Goal: Task Accomplishment & Management: Use online tool/utility

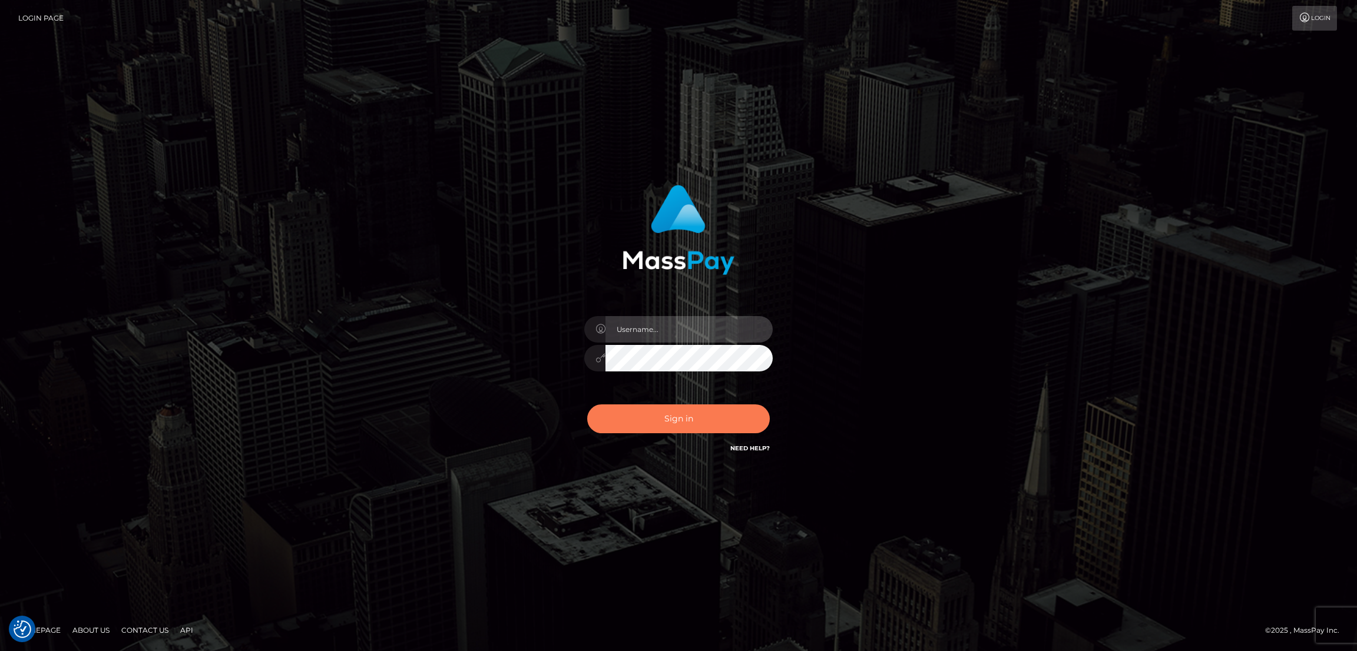
type input "by.es2"
click at [700, 418] on button "Sign in" at bounding box center [678, 419] width 183 height 29
click at [670, 425] on button "Sign in" at bounding box center [678, 419] width 183 height 29
click at [681, 417] on button "Sign in" at bounding box center [678, 419] width 183 height 29
click at [655, 421] on button "Sign in" at bounding box center [678, 419] width 183 height 29
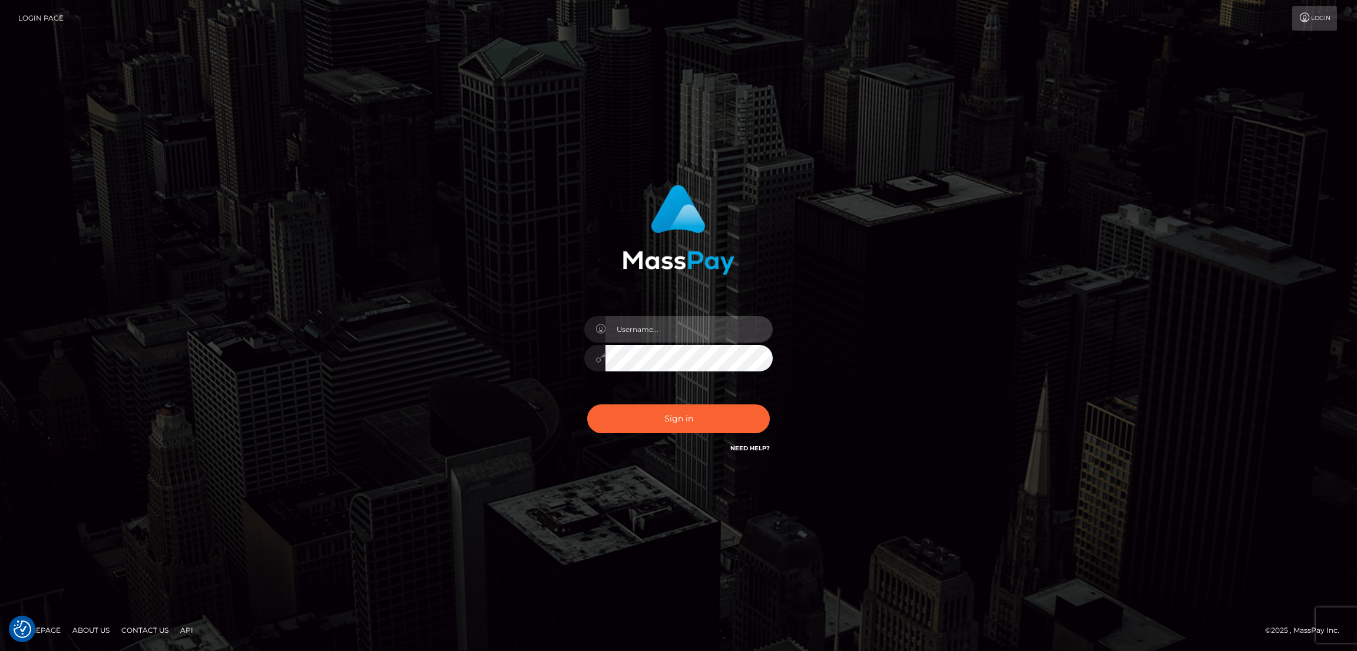
type input "by.es2"
click at [657, 421] on button "Sign in" at bounding box center [678, 419] width 183 height 29
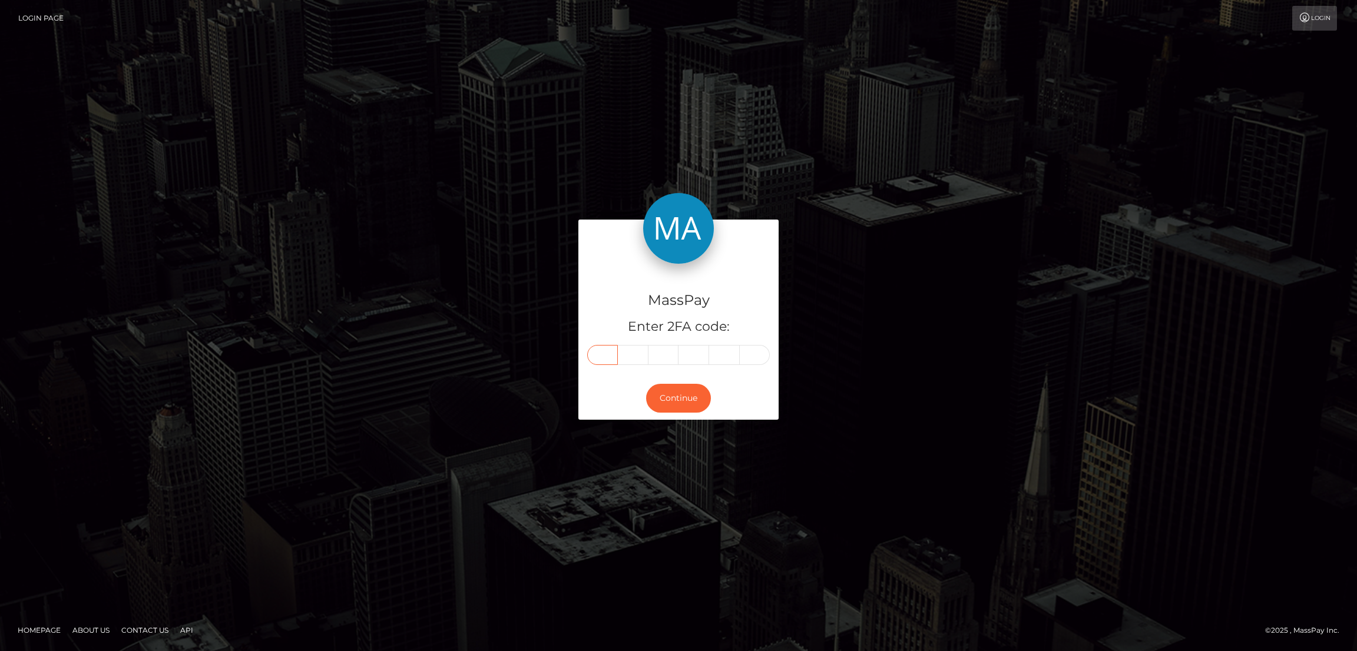
click at [600, 351] on input "text" at bounding box center [602, 355] width 31 height 20
paste input "8"
type input "8"
type input "7"
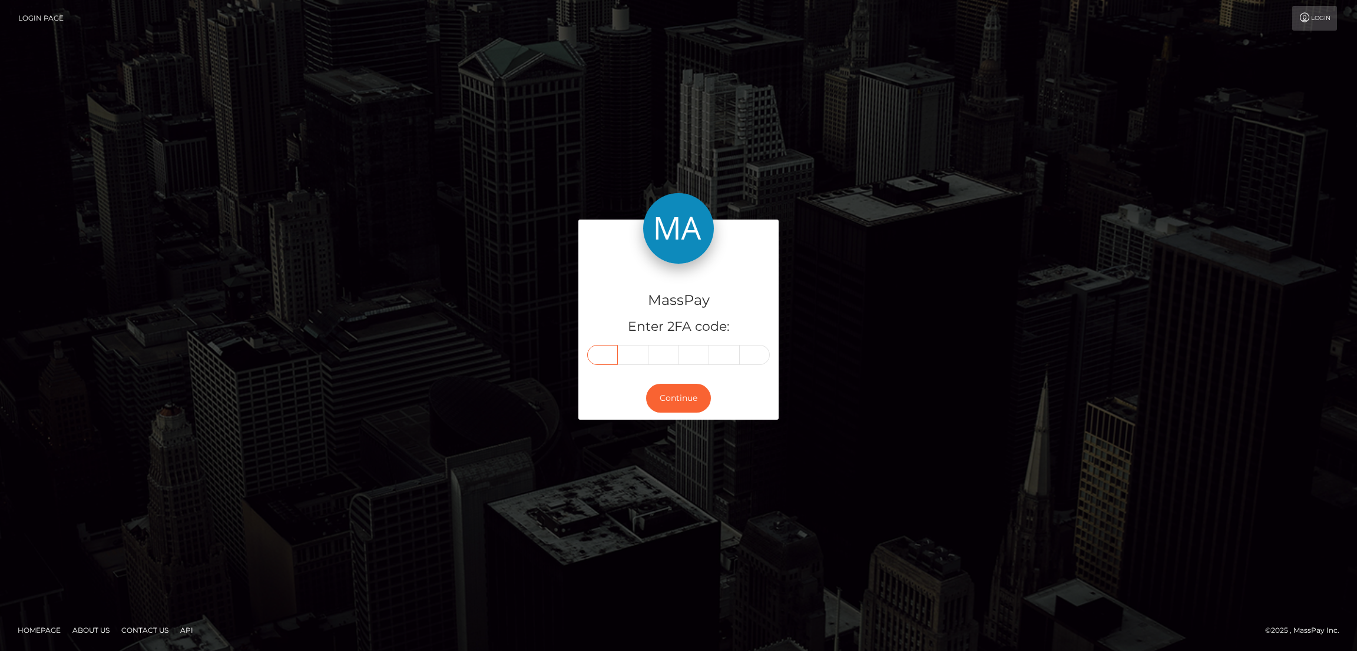
type input "0"
type input "4"
click at [685, 406] on button "Continue" at bounding box center [678, 398] width 65 height 29
click at [685, 403] on button "Continue" at bounding box center [678, 398] width 65 height 29
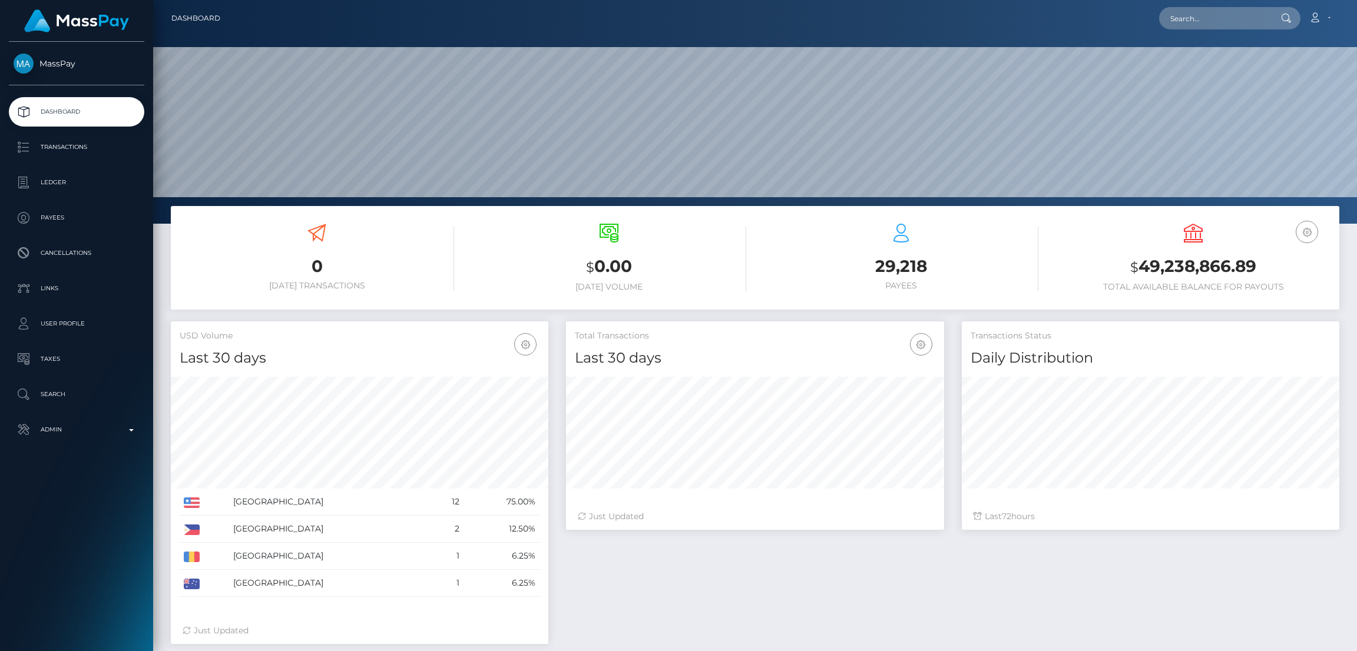
scroll to position [209, 378]
click at [1200, 24] on input "text" at bounding box center [1214, 18] width 111 height 22
paste input "[EMAIL_ADDRESS][DOMAIN_NAME]"
type input "[EMAIL_ADDRESS][DOMAIN_NAME]"
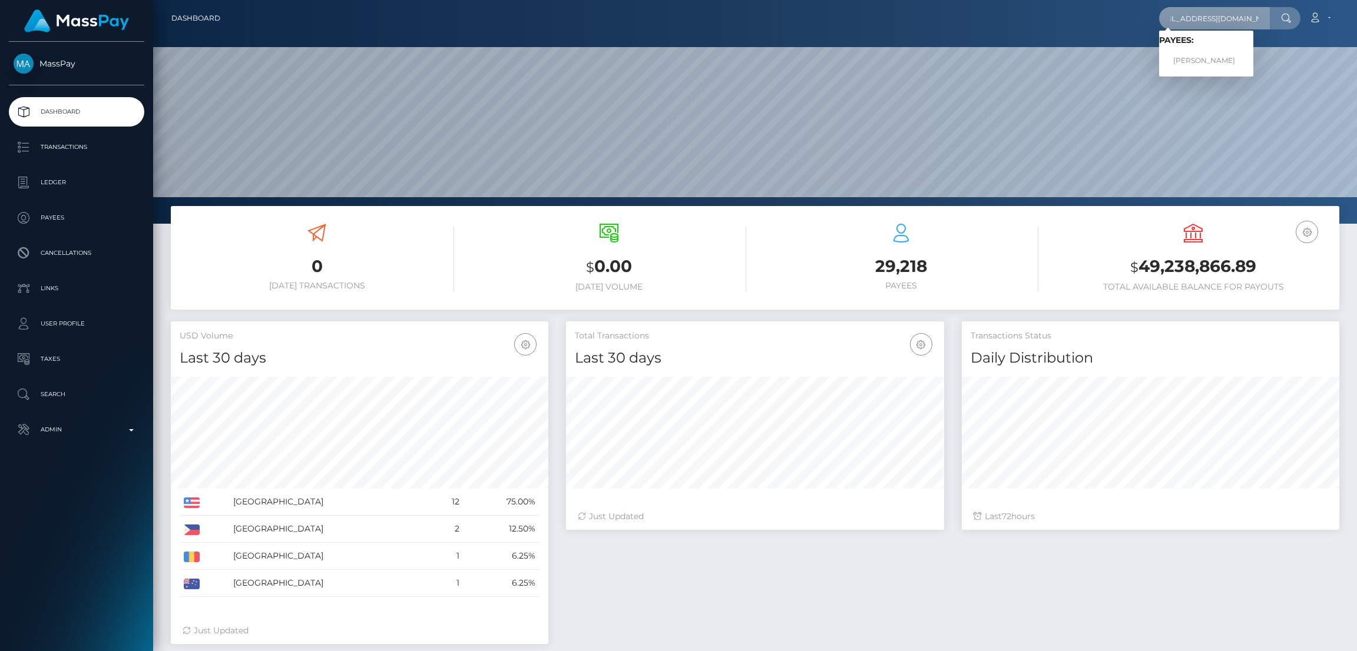
scroll to position [0, 0]
click at [1187, 50] on link "[PERSON_NAME]" at bounding box center [1206, 61] width 94 height 22
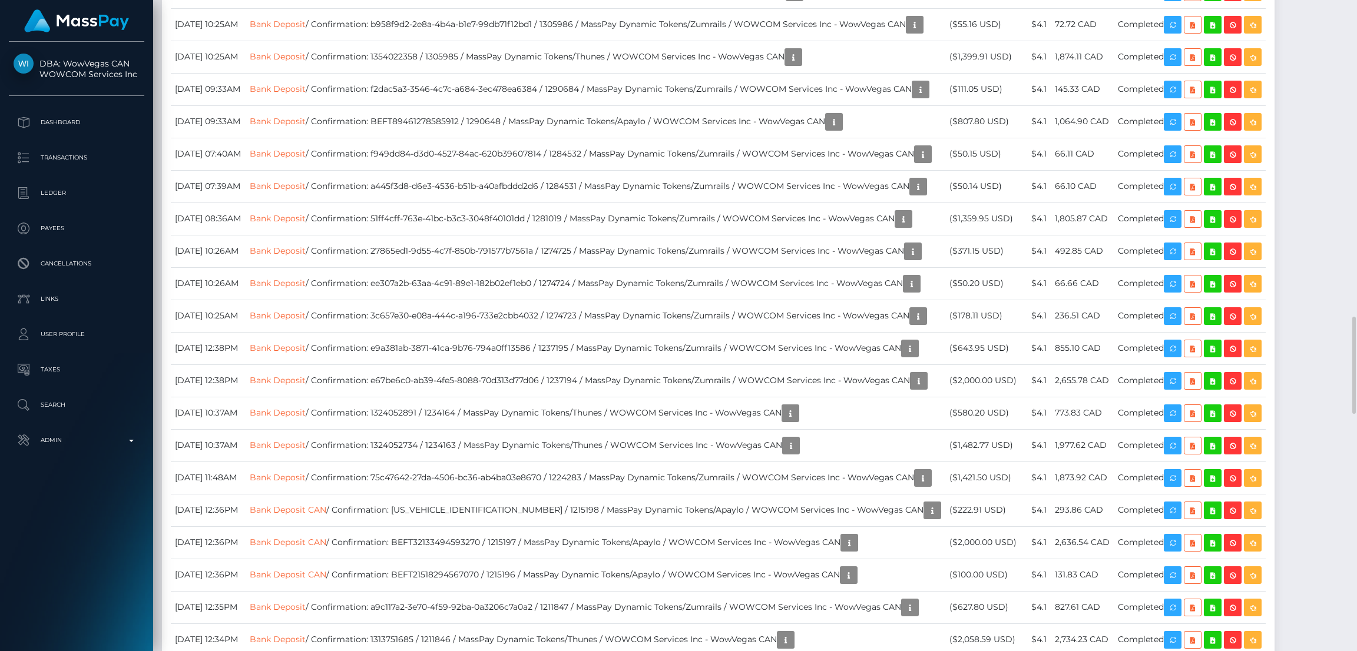
scroll to position [1943, 0]
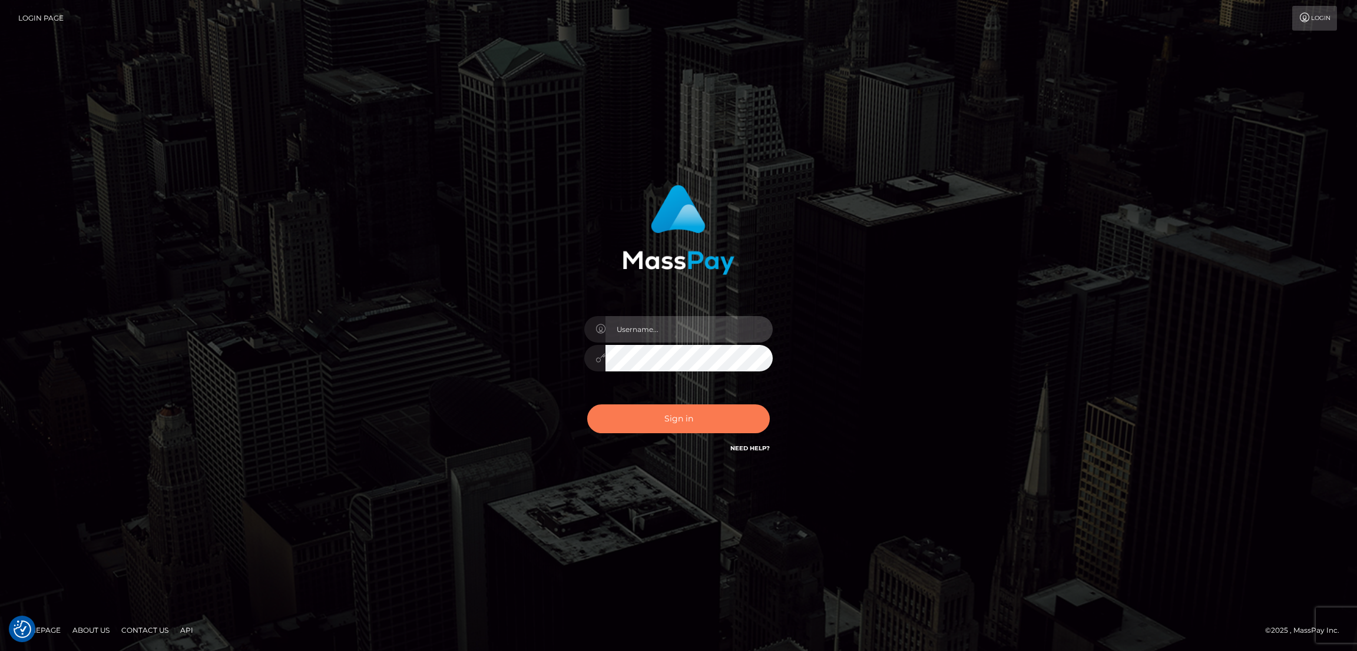
type input "by.es2"
click at [691, 421] on button "Sign in" at bounding box center [678, 419] width 183 height 29
type input "by.es2"
click at [666, 420] on button "Sign in" at bounding box center [678, 419] width 183 height 29
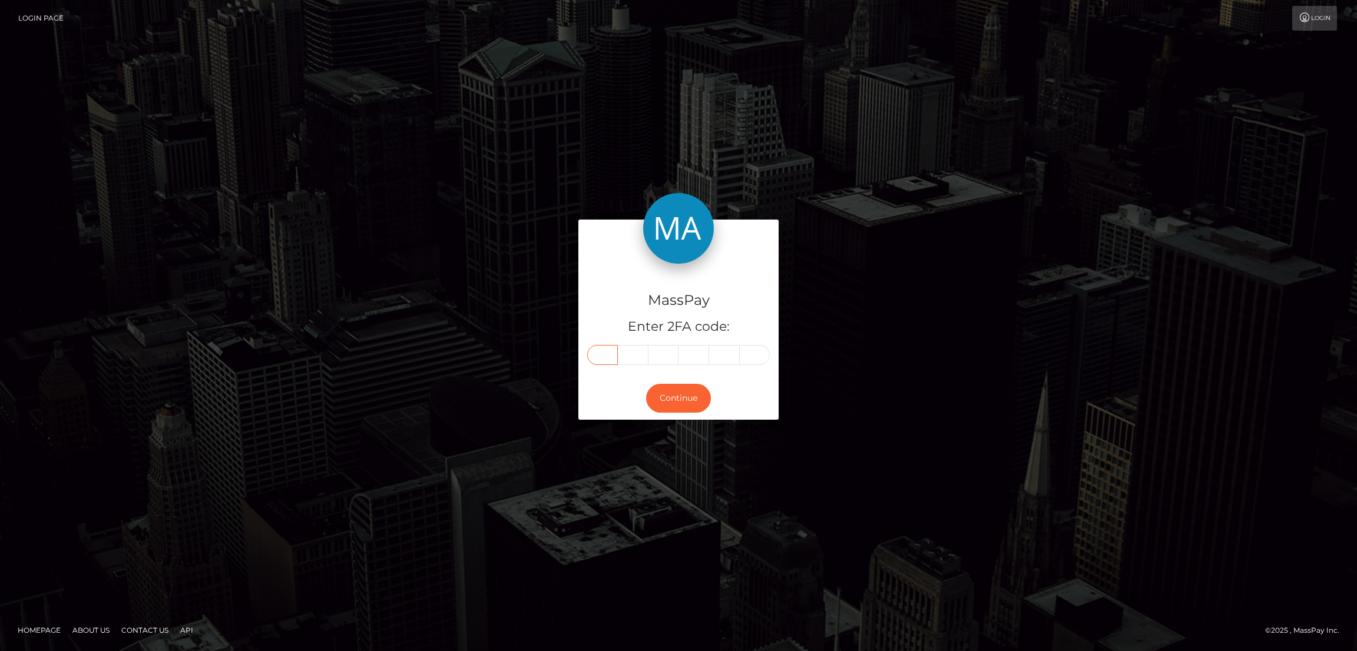
click at [603, 362] on input "text" at bounding box center [602, 355] width 31 height 20
paste input "2"
type input "2"
type input "6"
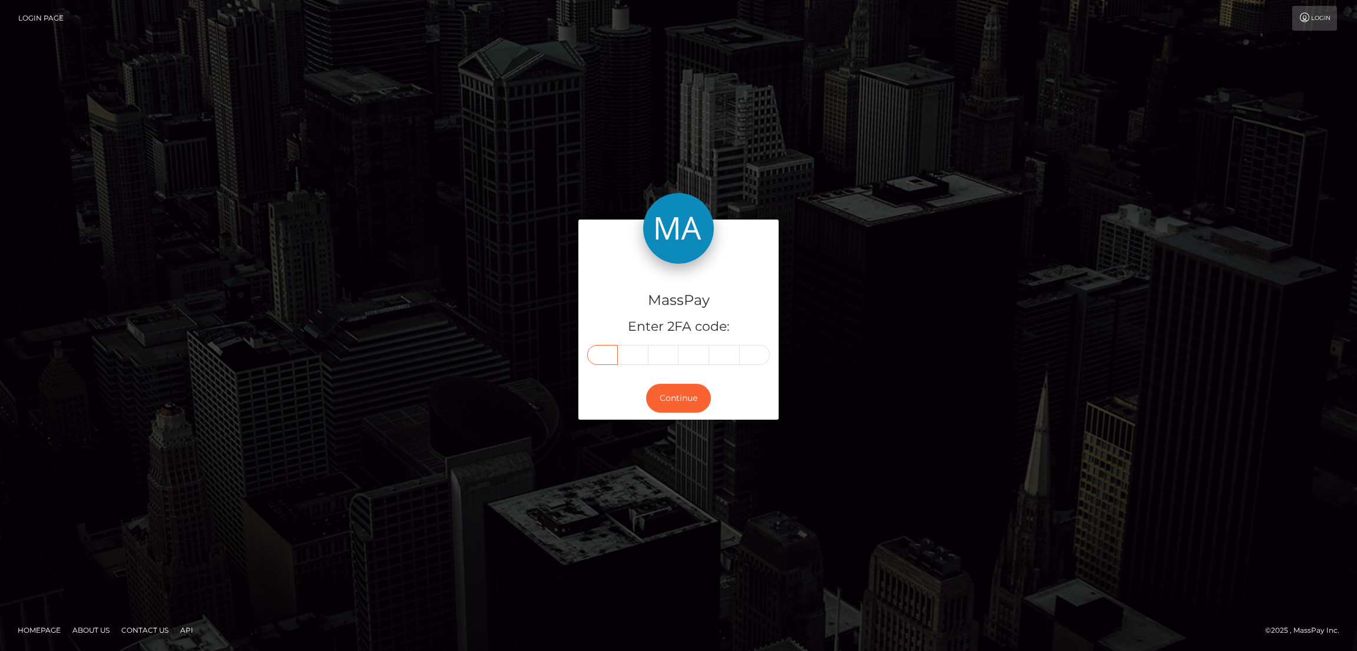
type input "5"
type input "3"
type input "6"
click at [686, 398] on button "Continue" at bounding box center [678, 398] width 65 height 29
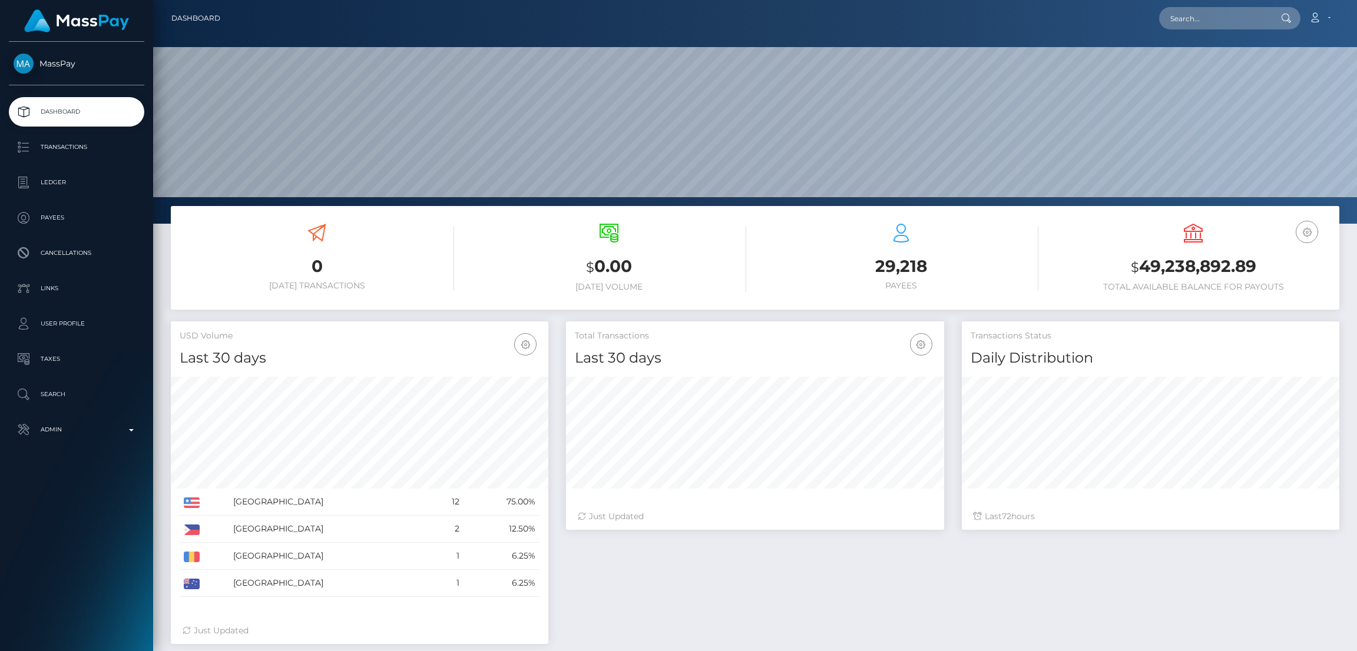
scroll to position [209, 378]
click at [1181, 22] on input "text" at bounding box center [1214, 18] width 111 height 22
paste input "briannaherman222@gmail.com"
click at [1200, 14] on input "briannaherman222@gmail.com" at bounding box center [1214, 18] width 111 height 22
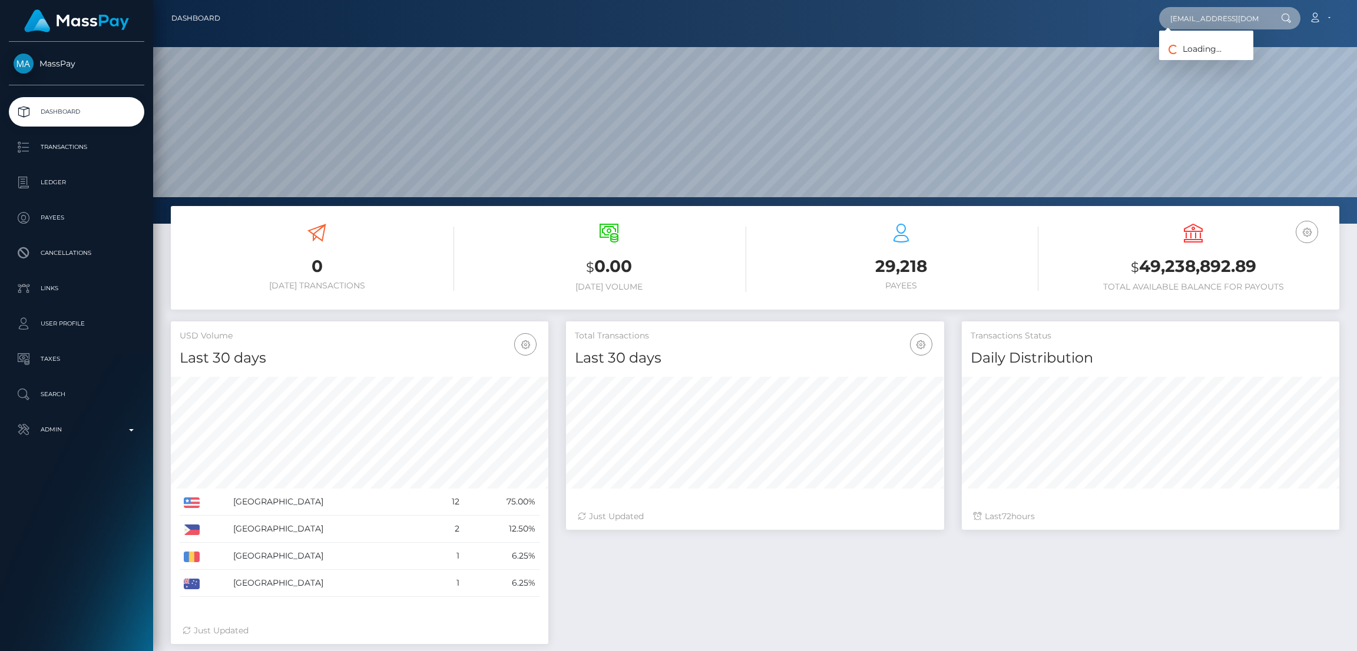
paste input "Theemmamayflower"
type input "Theemmamayflower@gmail.com"
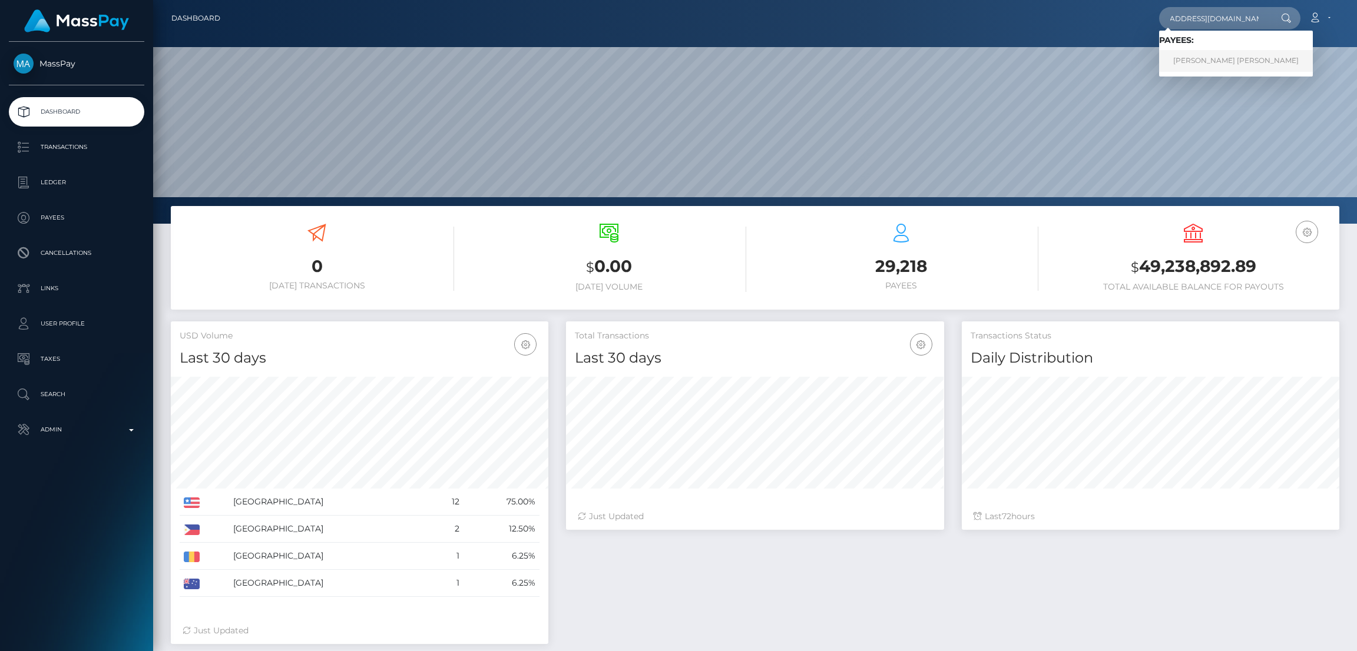
click at [1194, 64] on link "BRIANNA ELISE HERMAN" at bounding box center [1236, 61] width 154 height 22
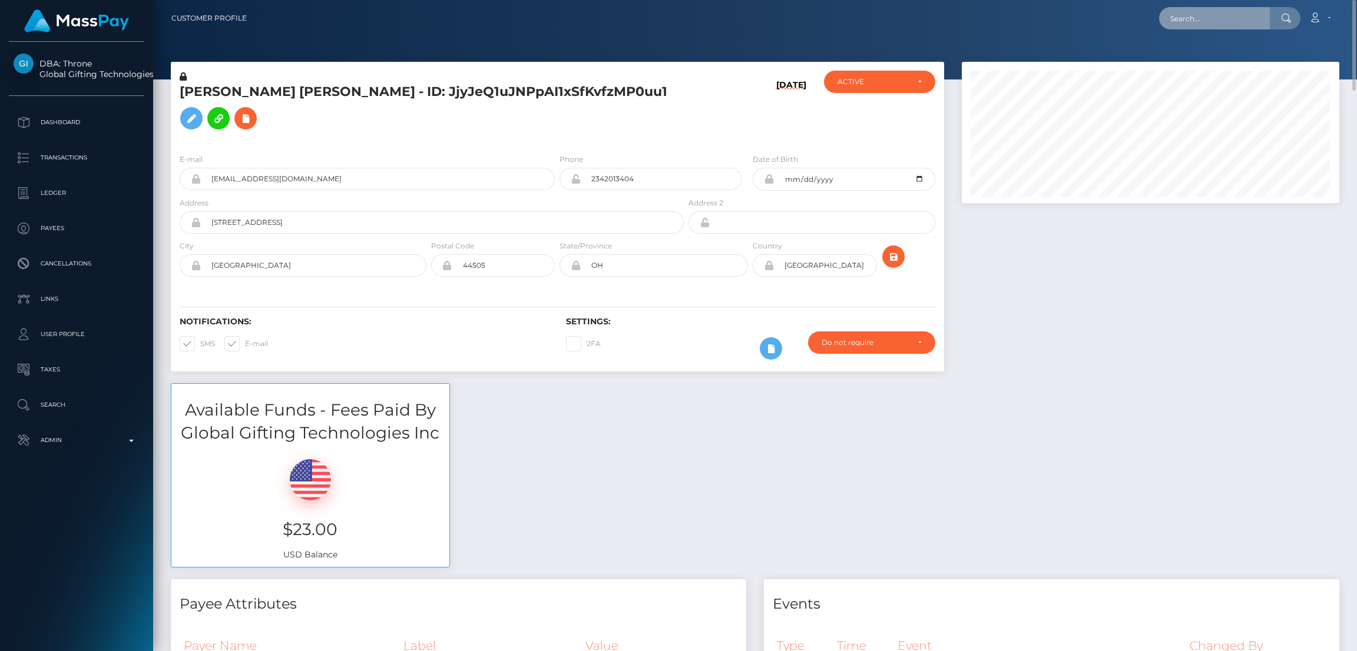
click at [1220, 22] on input "text" at bounding box center [1214, 18] width 111 height 22
paste input "mistresssophiasahara@icloud.com"
type input "mistresssophiasahara@icloud.com"
click at [1197, 55] on link "ASMA CHAND" at bounding box center [1206, 61] width 94 height 22
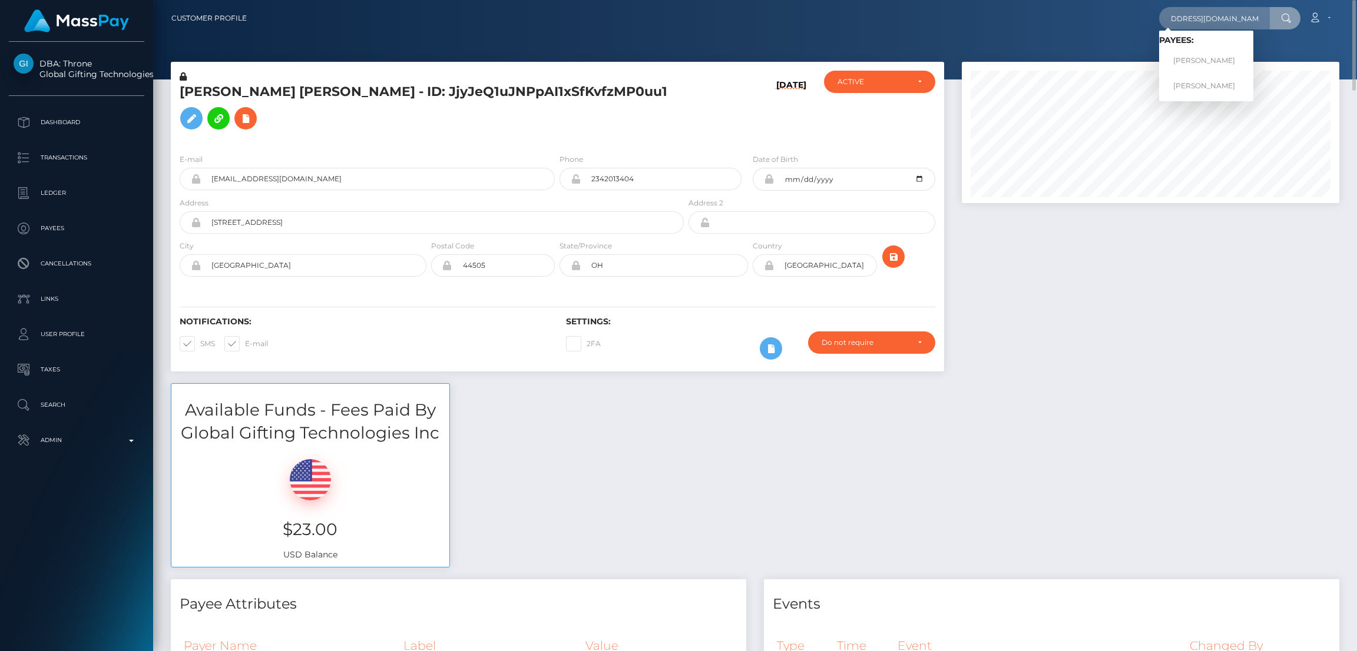
scroll to position [0, 0]
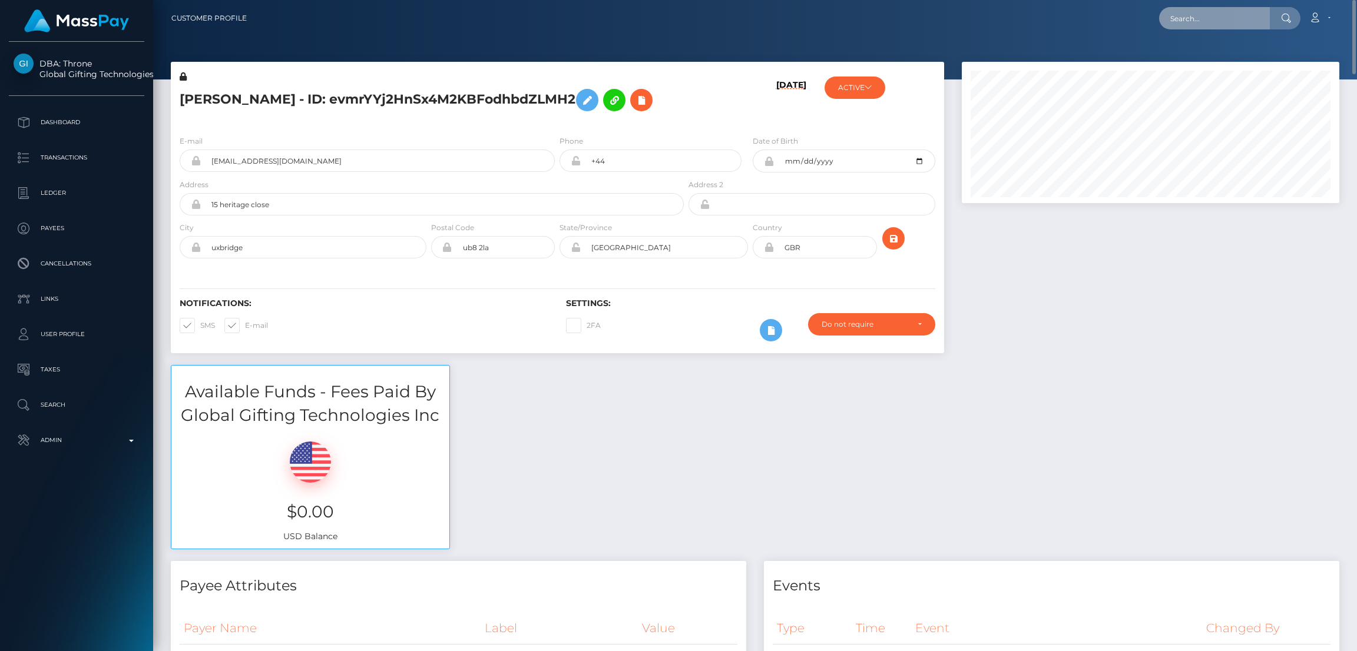
click at [1200, 19] on input "text" at bounding box center [1214, 18] width 111 height 22
paste input "[EMAIL_ADDRESS][DOMAIN_NAME]"
type input "[EMAIL_ADDRESS][DOMAIN_NAME]"
click at [1199, 58] on link "MARYLIN NOLLET" at bounding box center [1206, 61] width 94 height 22
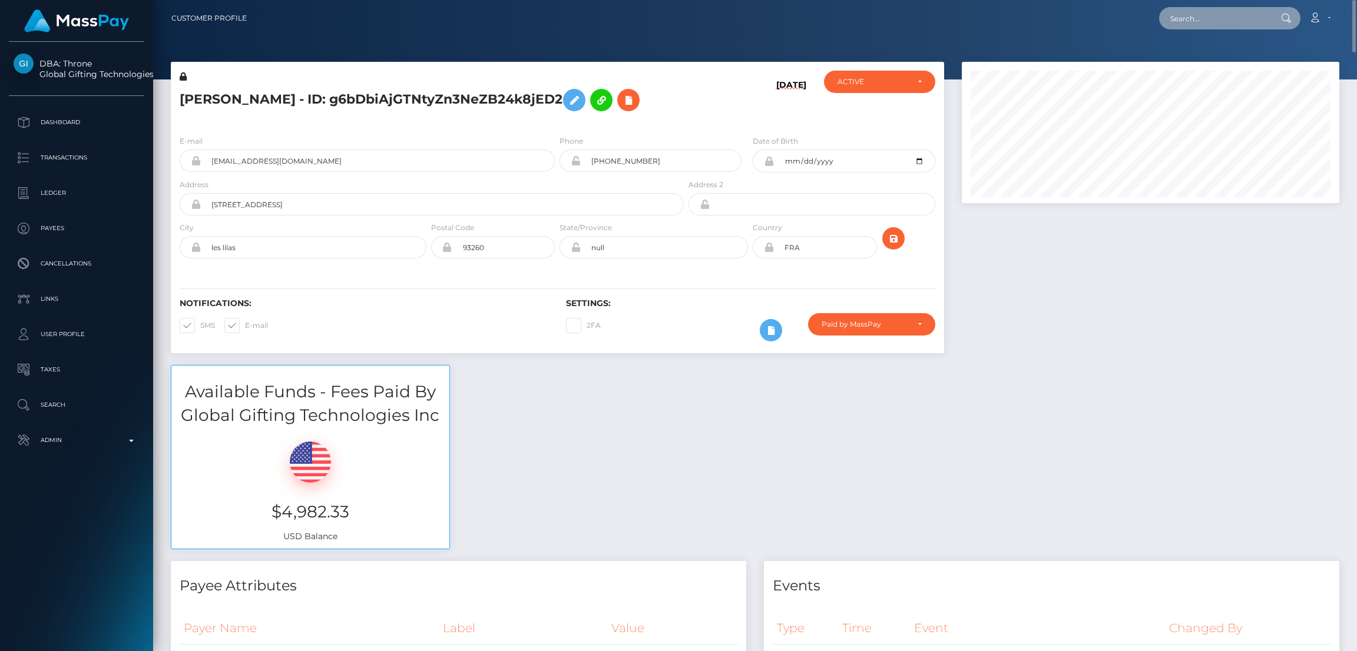
click at [1197, 25] on input "text" at bounding box center [1214, 18] width 111 height 22
paste input "[EMAIL_ADDRESS][DOMAIN_NAME]"
type input "[EMAIL_ADDRESS][DOMAIN_NAME]"
click at [1202, 56] on link "Sussan Itumeleng Sambo" at bounding box center [1206, 61] width 94 height 22
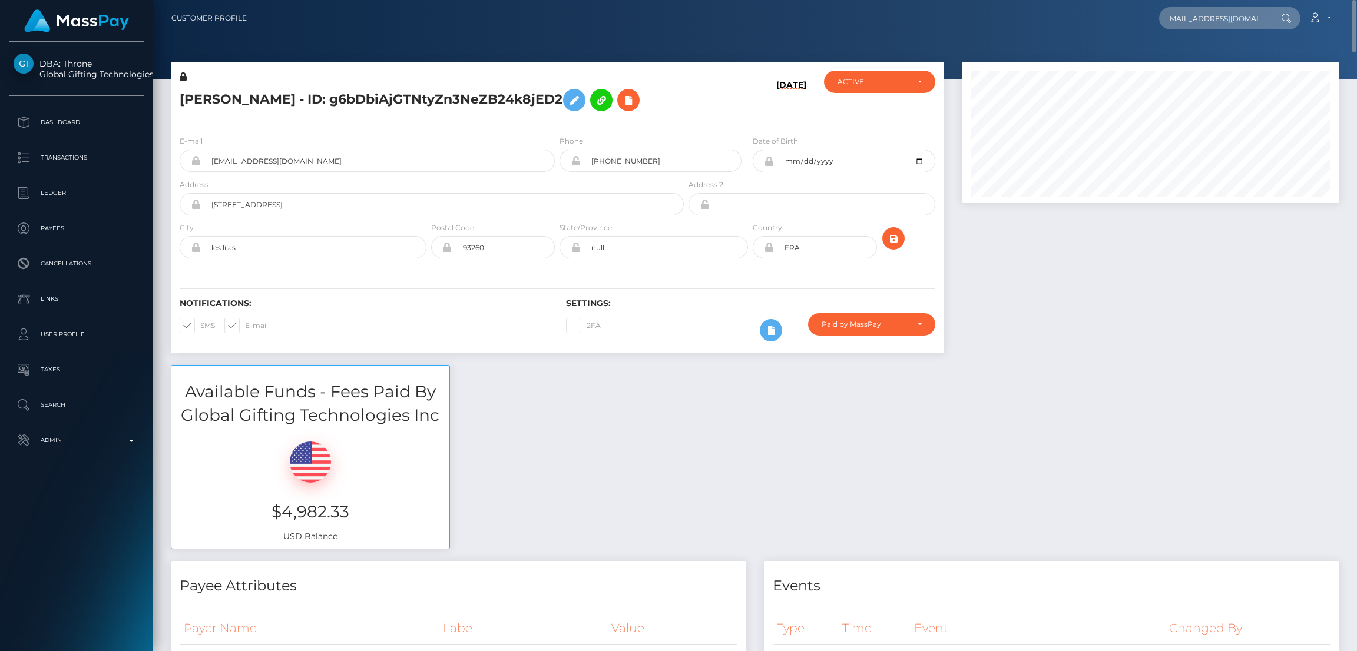
scroll to position [0, 0]
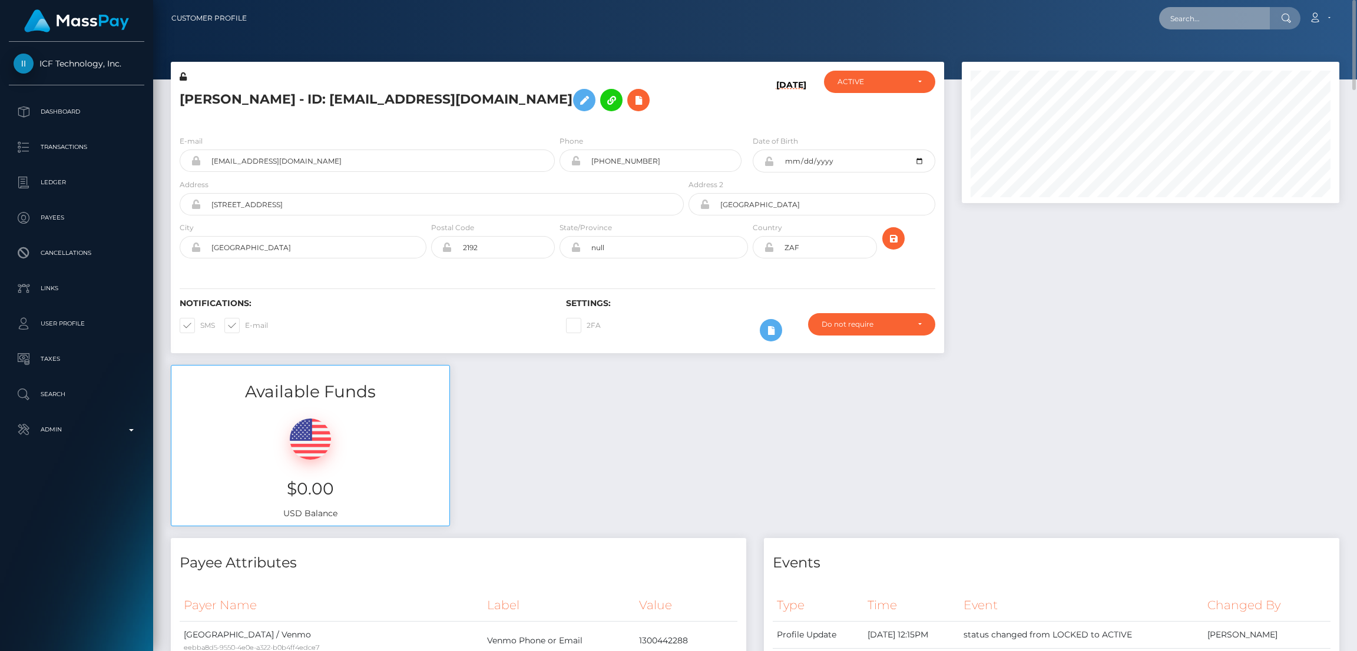
click at [1179, 15] on input "text" at bounding box center [1214, 18] width 111 height 22
paste input "kitiarav@gmail.com"
type input "kitiarav@gmail.com"
click at [1178, 57] on link "KITIARA MICHELLE VANAUSDAL" at bounding box center [1220, 61] width 122 height 22
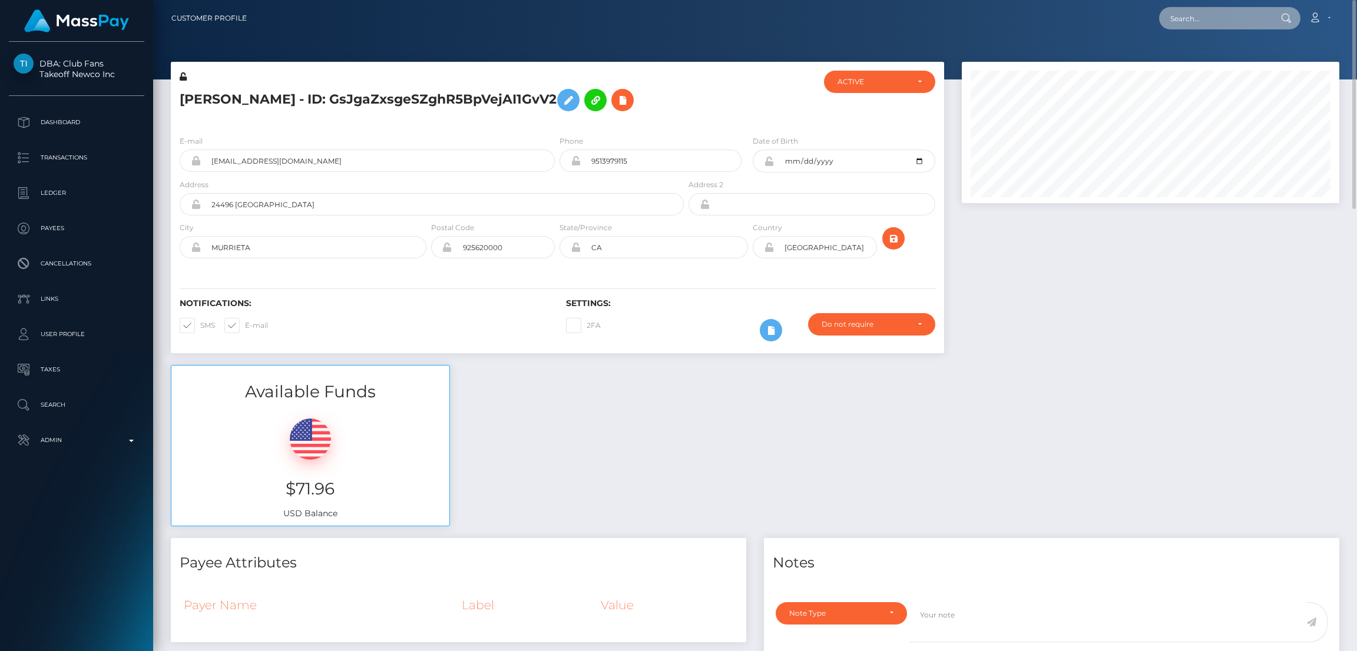
click at [1201, 9] on input "text" at bounding box center [1214, 18] width 111 height 22
paste input "[EMAIL_ADDRESS][DOMAIN_NAME]"
type input "[EMAIL_ADDRESS][DOMAIN_NAME]"
click at [1199, 58] on link "[PERSON_NAME]" at bounding box center [1206, 61] width 94 height 22
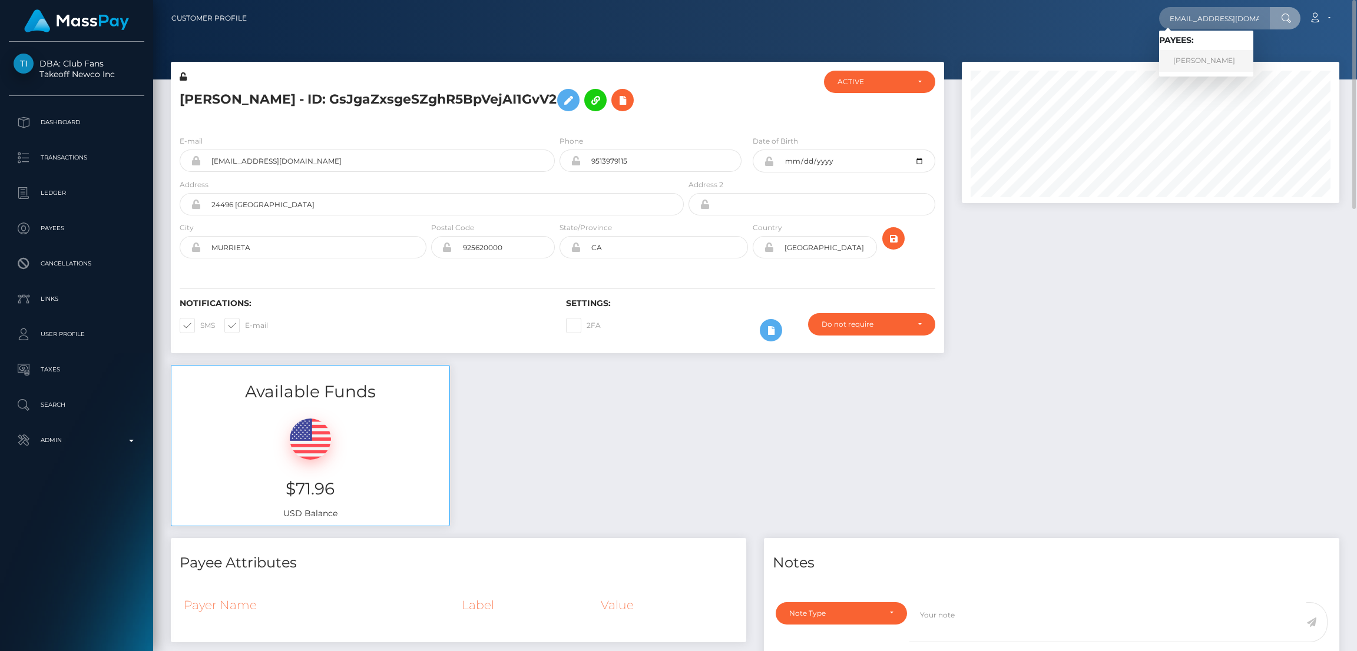
scroll to position [0, 0]
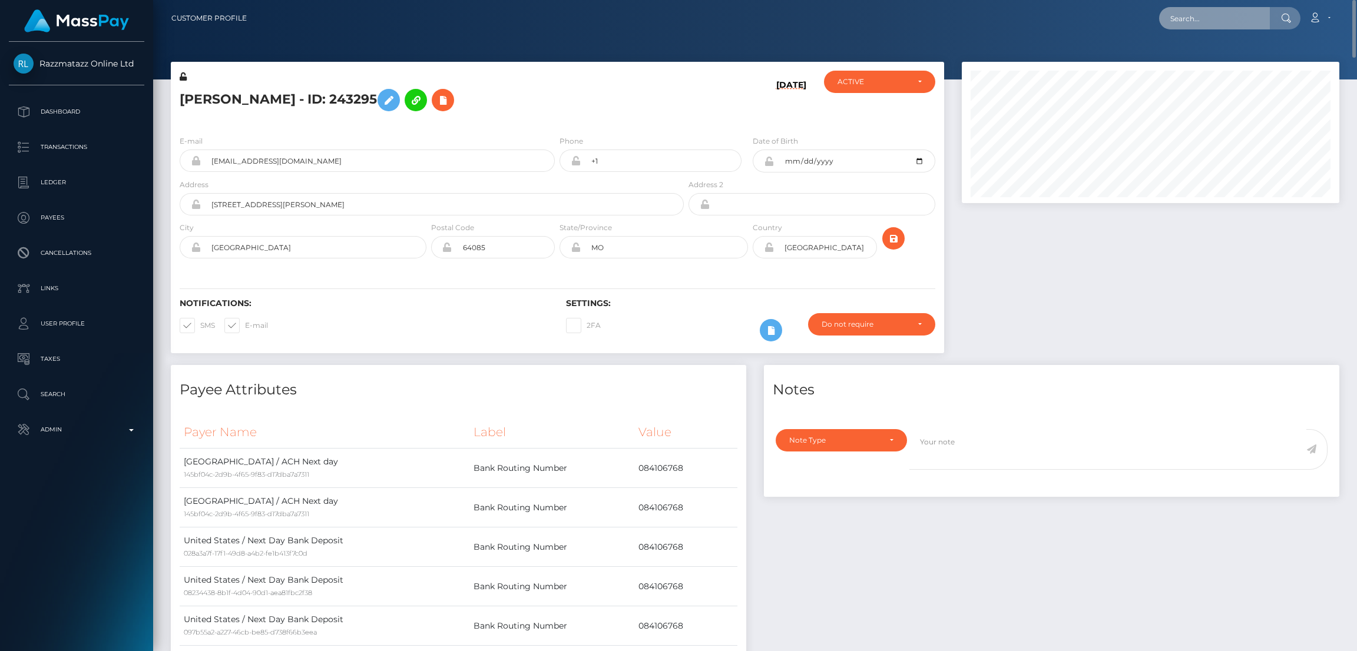
drag, startPoint x: 1193, startPoint y: 24, endPoint x: 1193, endPoint y: 15, distance: 8.8
click at [1193, 23] on input "text" at bounding box center [1214, 18] width 111 height 22
paste input "diosacaliente67@gmail.com"
click at [1200, 21] on input "diosacaliente67@gmail.com" at bounding box center [1214, 18] width 111 height 22
paste input "profiomarina"
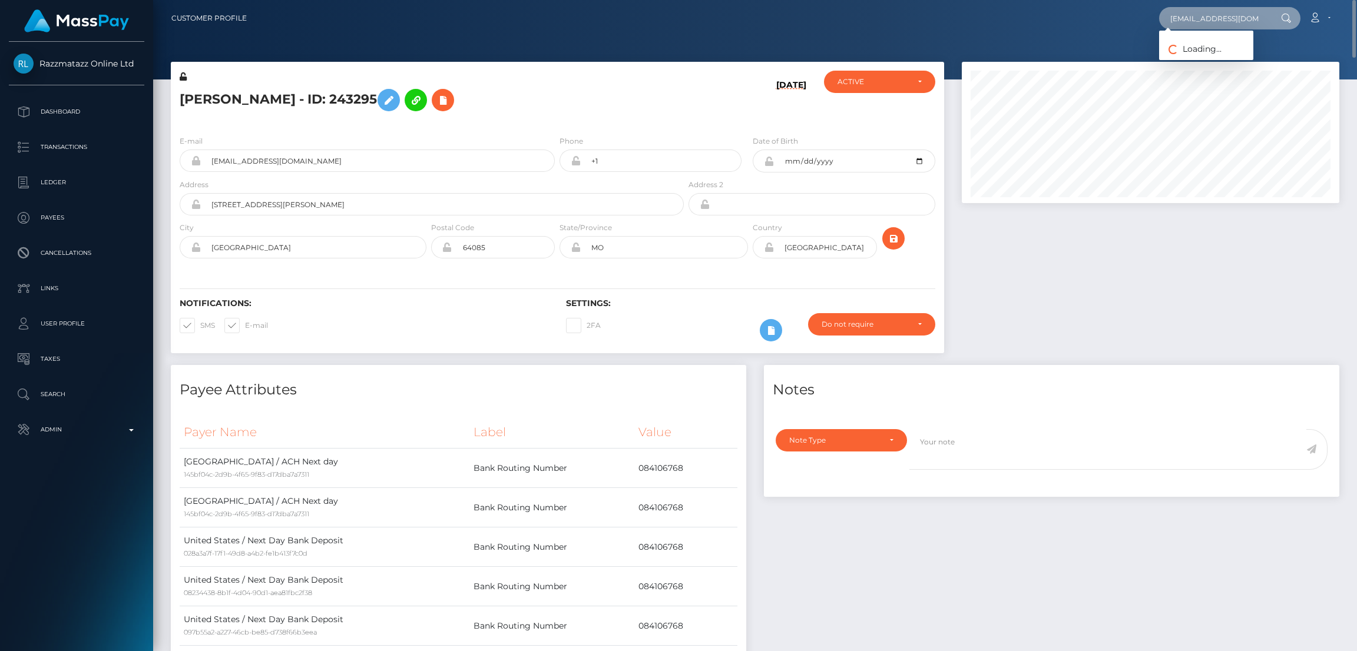
scroll to position [0, 11]
type input "[EMAIL_ADDRESS][DOMAIN_NAME]"
click at [1206, 59] on link "DiosaCaliente" at bounding box center [1206, 61] width 94 height 22
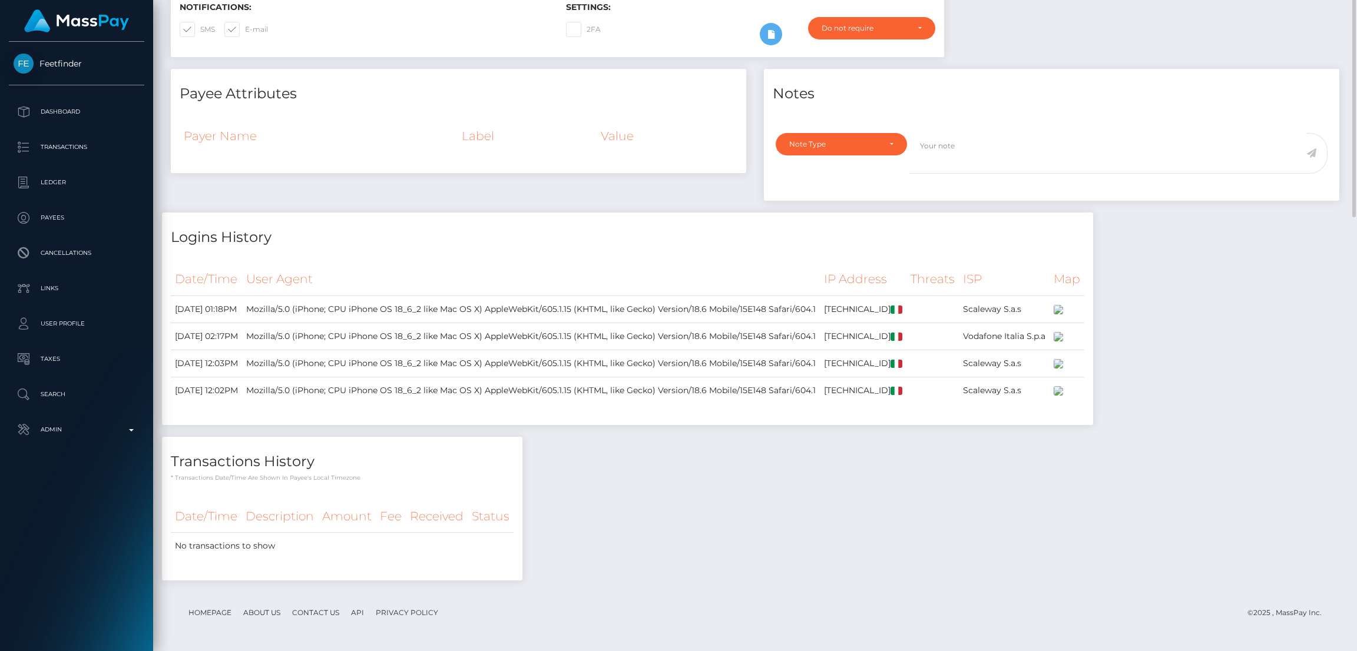
scroll to position [88, 0]
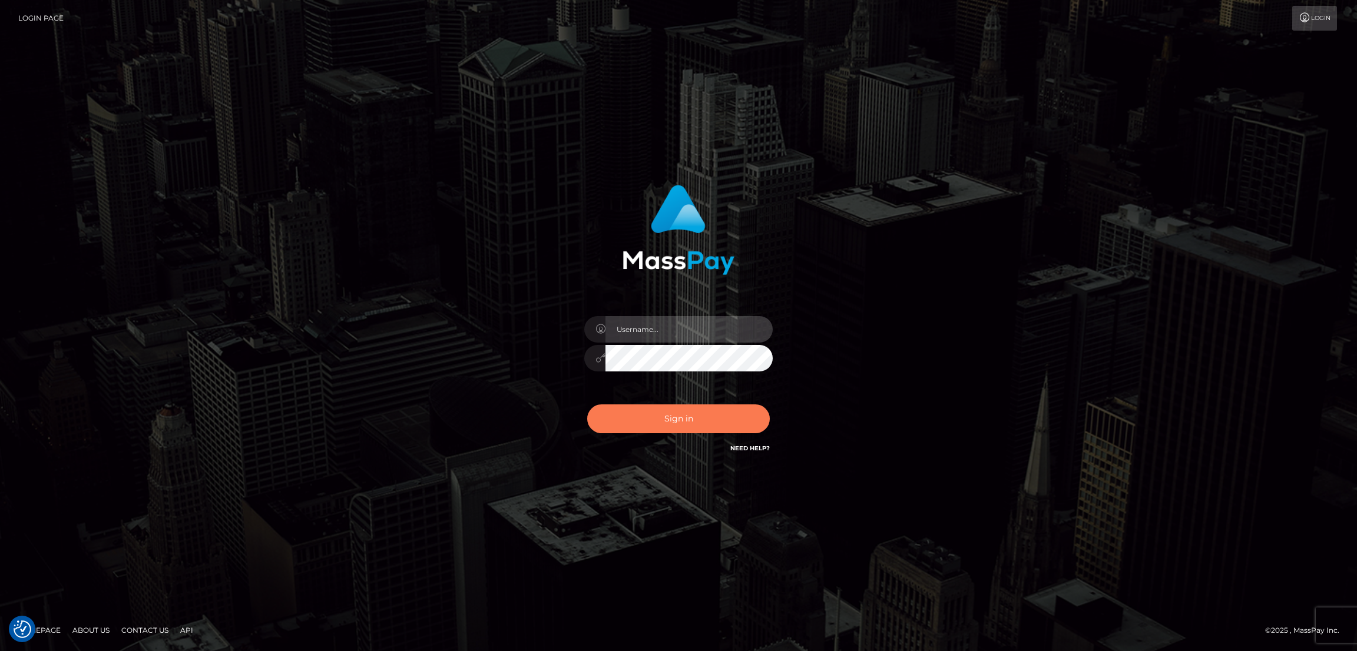
type input "by.es2"
drag, startPoint x: 711, startPoint y: 422, endPoint x: 698, endPoint y: 393, distance: 32.4
click at [711, 422] on button "Sign in" at bounding box center [678, 419] width 183 height 29
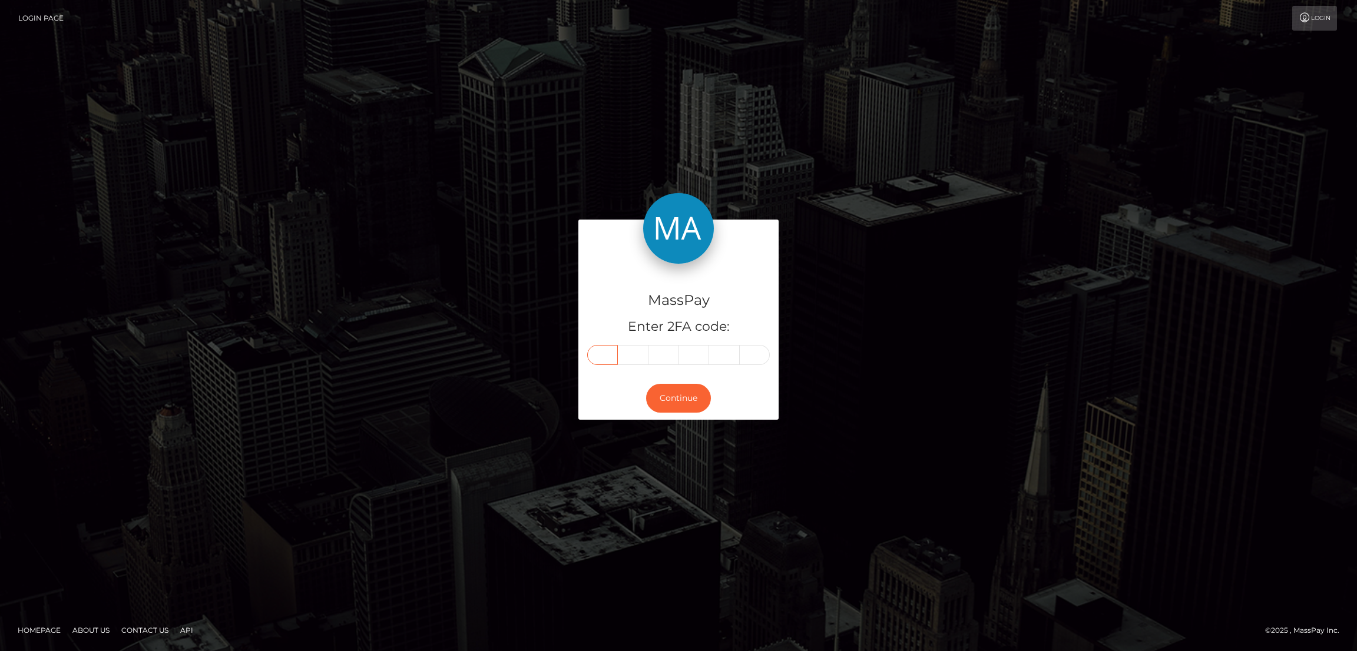
click at [609, 356] on input "text" at bounding box center [602, 355] width 31 height 20
paste input "5"
type input "5"
type input "8"
type input "6"
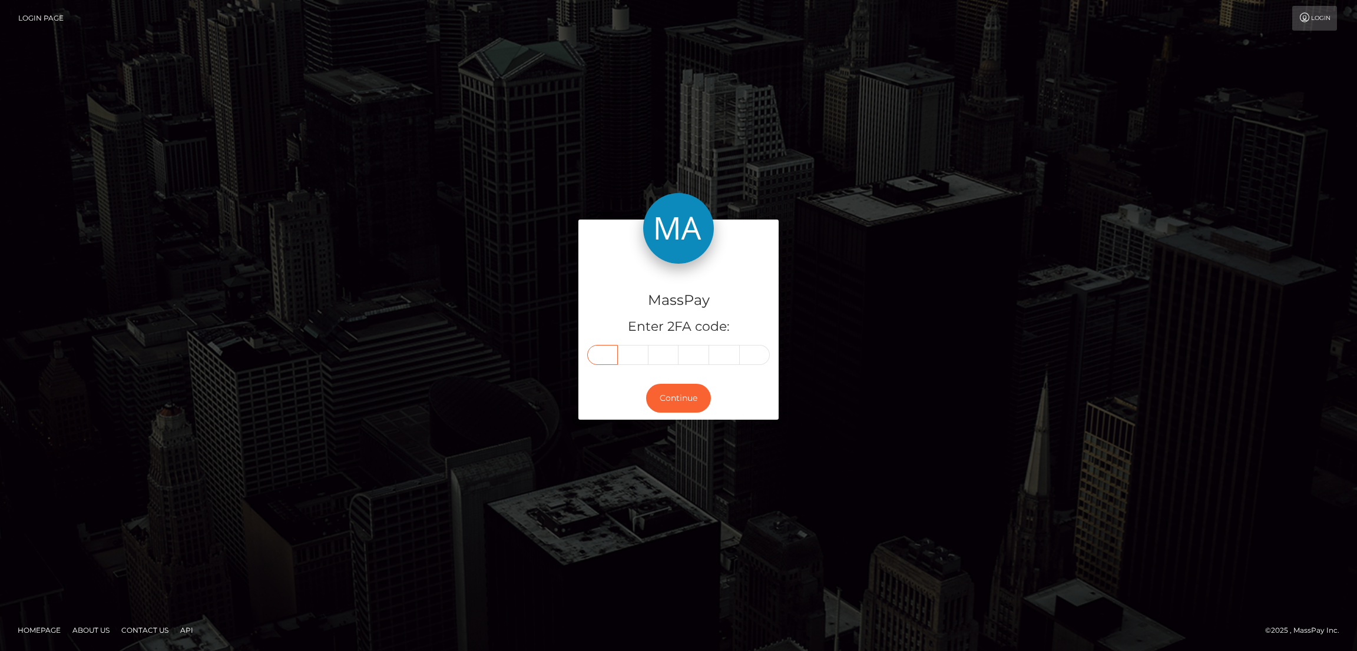
type input "8"
type input "9"
type input "6"
click at [677, 393] on button "Continue" at bounding box center [678, 398] width 65 height 29
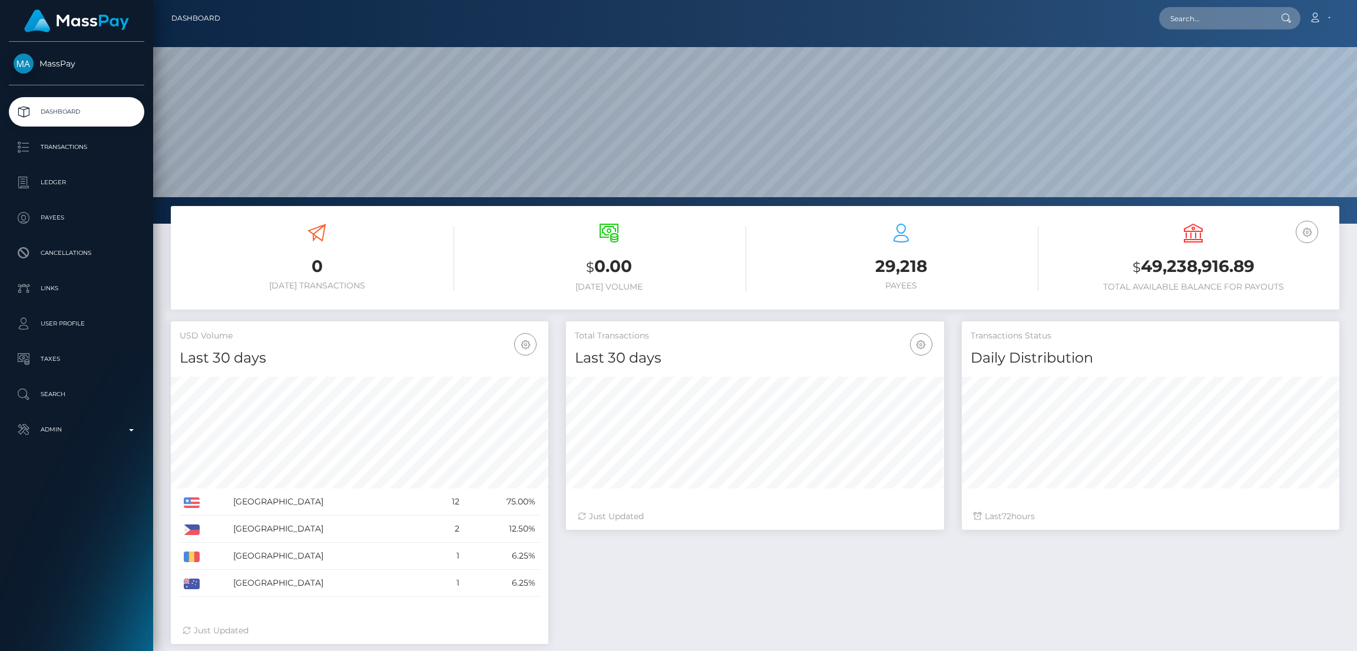
scroll to position [209, 378]
click at [1174, 19] on input "text" at bounding box center [1214, 18] width 111 height 22
paste input "[EMAIL_ADDRESS][DOMAIN_NAME]"
type input "[EMAIL_ADDRESS][DOMAIN_NAME]"
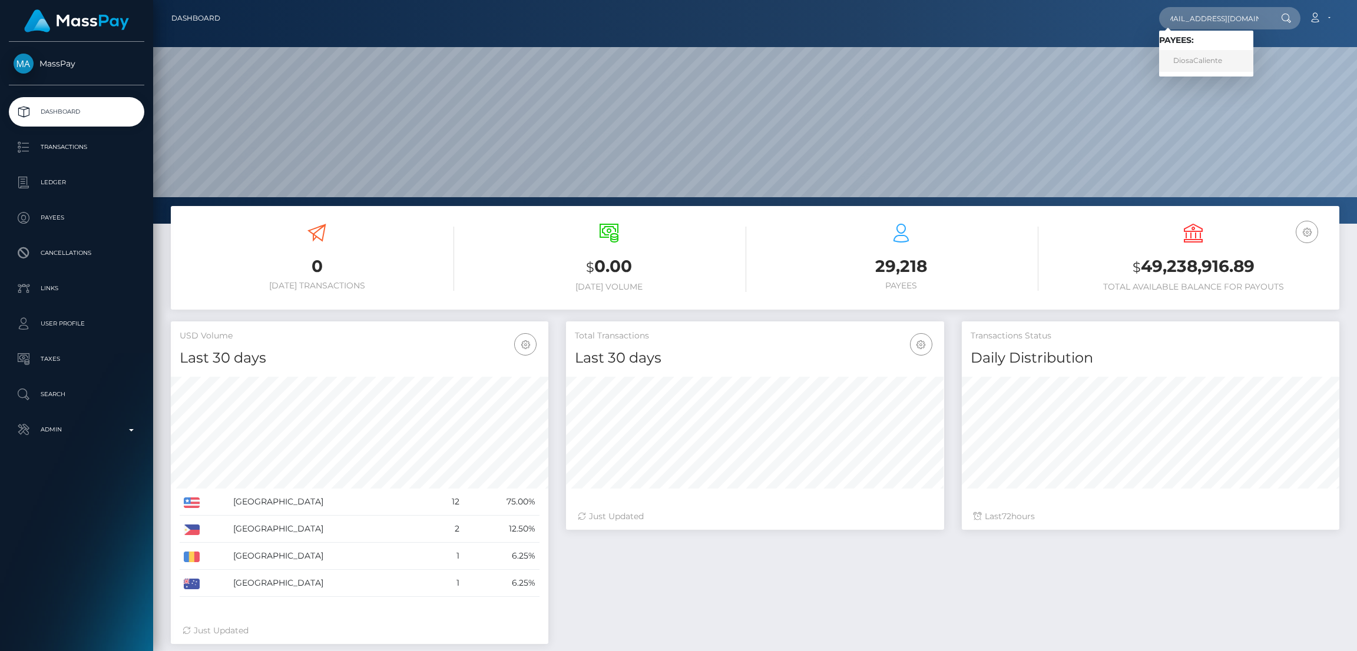
click at [1185, 59] on link "DiosaCaliente" at bounding box center [1206, 61] width 94 height 22
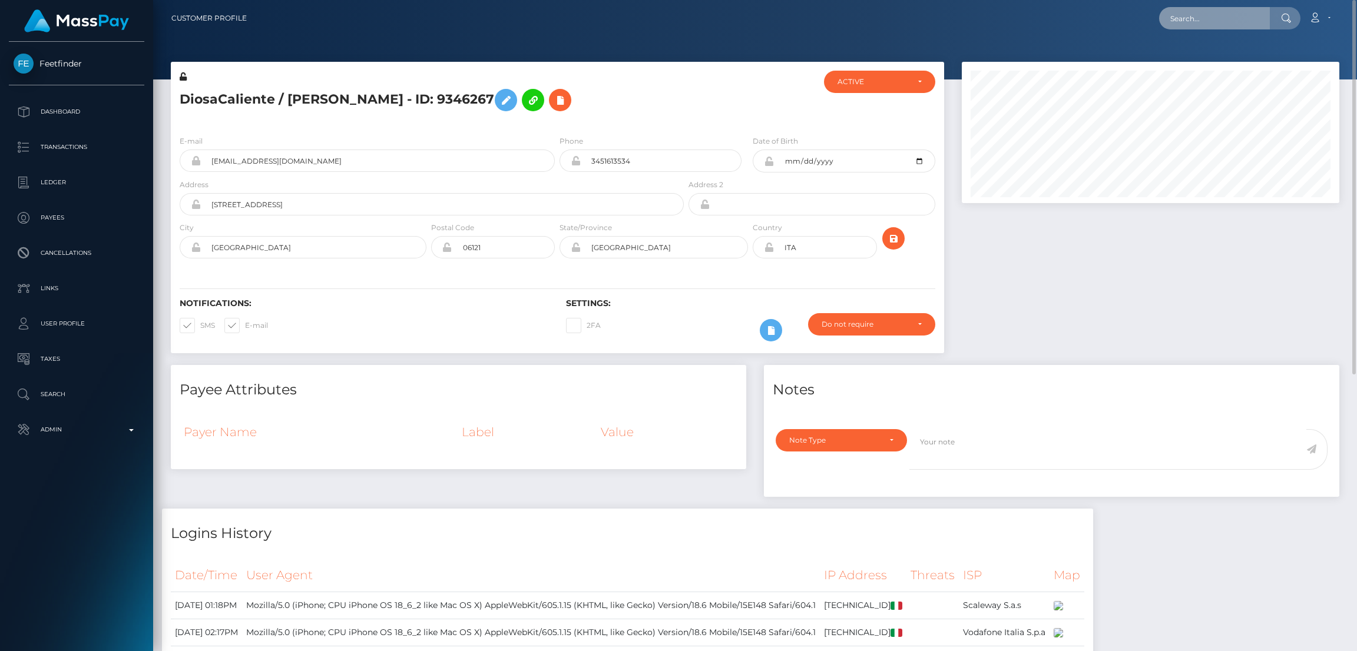
click at [1196, 17] on input "text" at bounding box center [1214, 18] width 111 height 22
paste input "[EMAIL_ADDRESS][DOMAIN_NAME]"
type input "[EMAIL_ADDRESS][DOMAIN_NAME]"
click at [1197, 55] on link "[PERSON_NAME]" at bounding box center [1206, 61] width 94 height 22
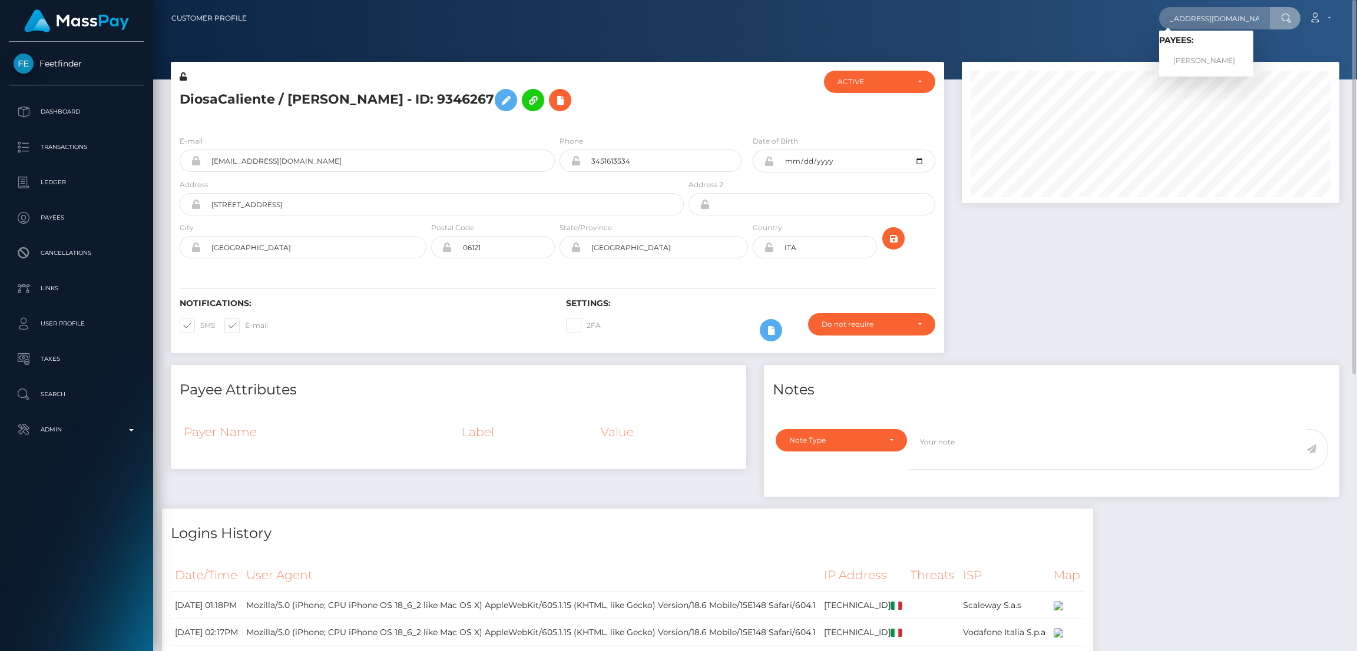
scroll to position [0, 0]
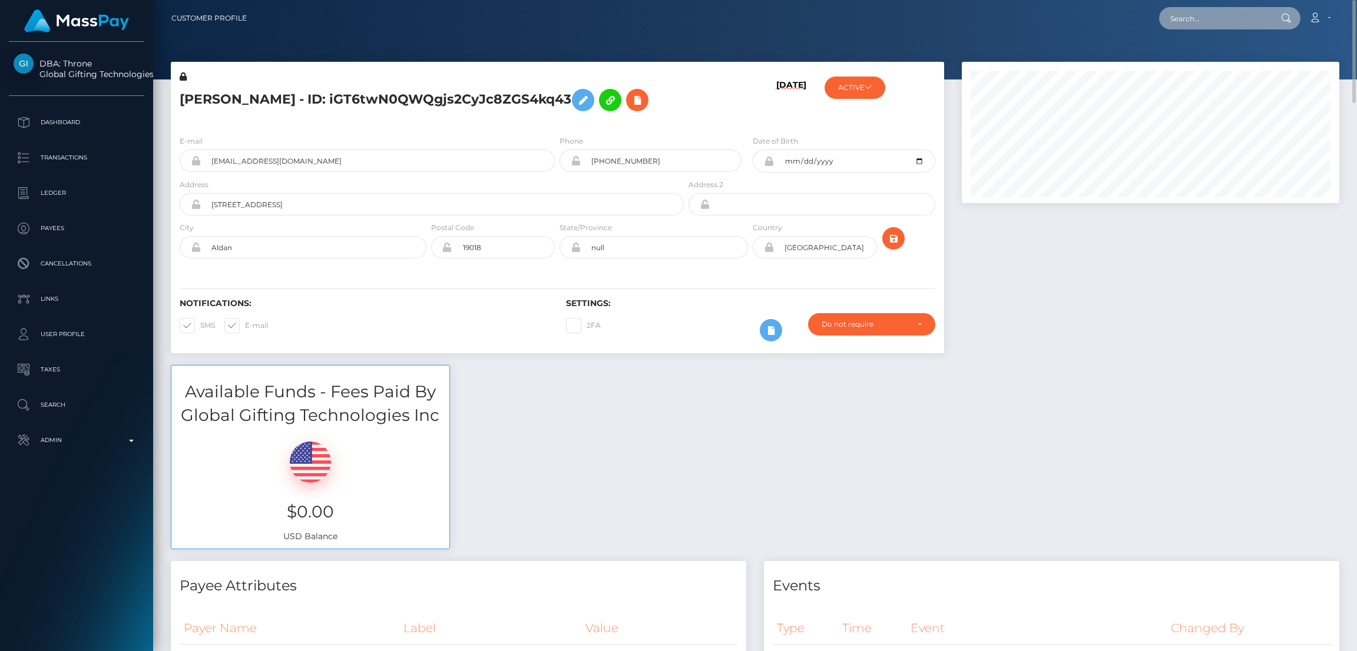
click at [1190, 22] on input "text" at bounding box center [1214, 18] width 111 height 22
paste input "[EMAIL_ADDRESS][DOMAIN_NAME]"
type input "jerrisummer@gmail.com"
click at [1213, 63] on link "Jerri Stewart" at bounding box center [1206, 61] width 94 height 22
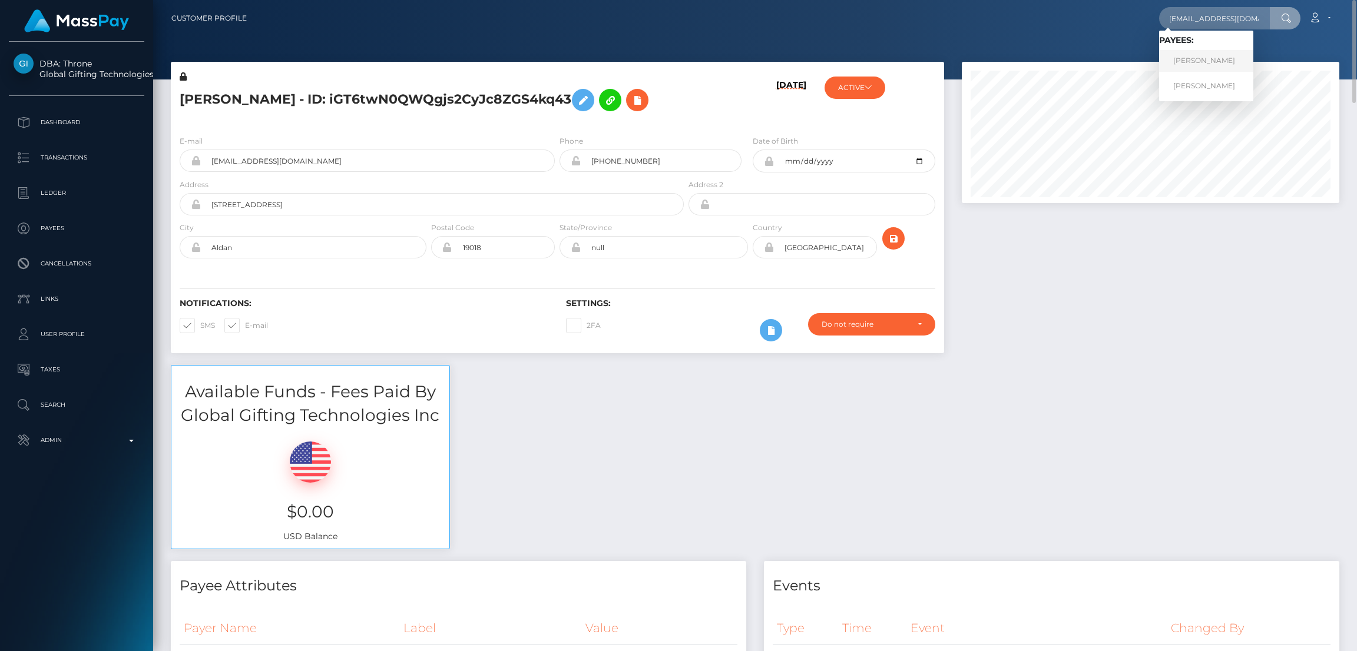
scroll to position [0, 0]
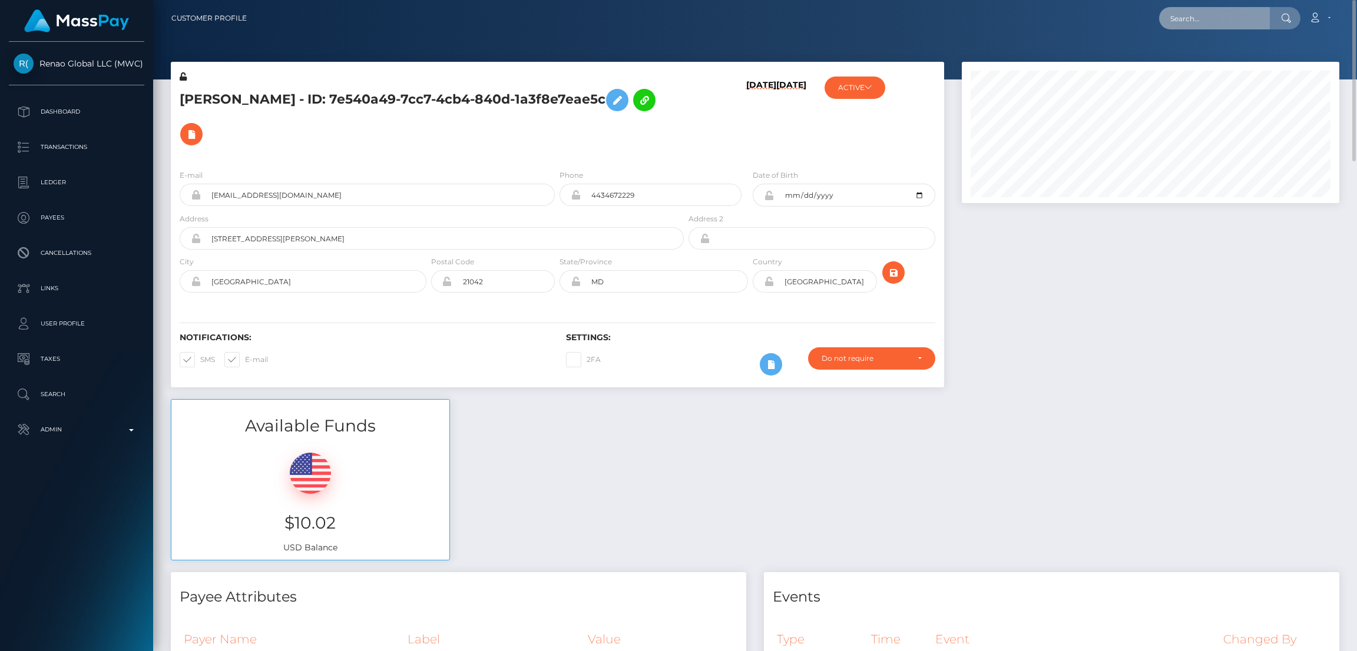
click at [1191, 9] on input "text" at bounding box center [1214, 18] width 111 height 22
paste input "[EMAIL_ADDRESS][DOMAIN_NAME]"
type input "[EMAIL_ADDRESS][DOMAIN_NAME]"
click at [1200, 57] on link "IRYNA BAHRII" at bounding box center [1206, 61] width 94 height 22
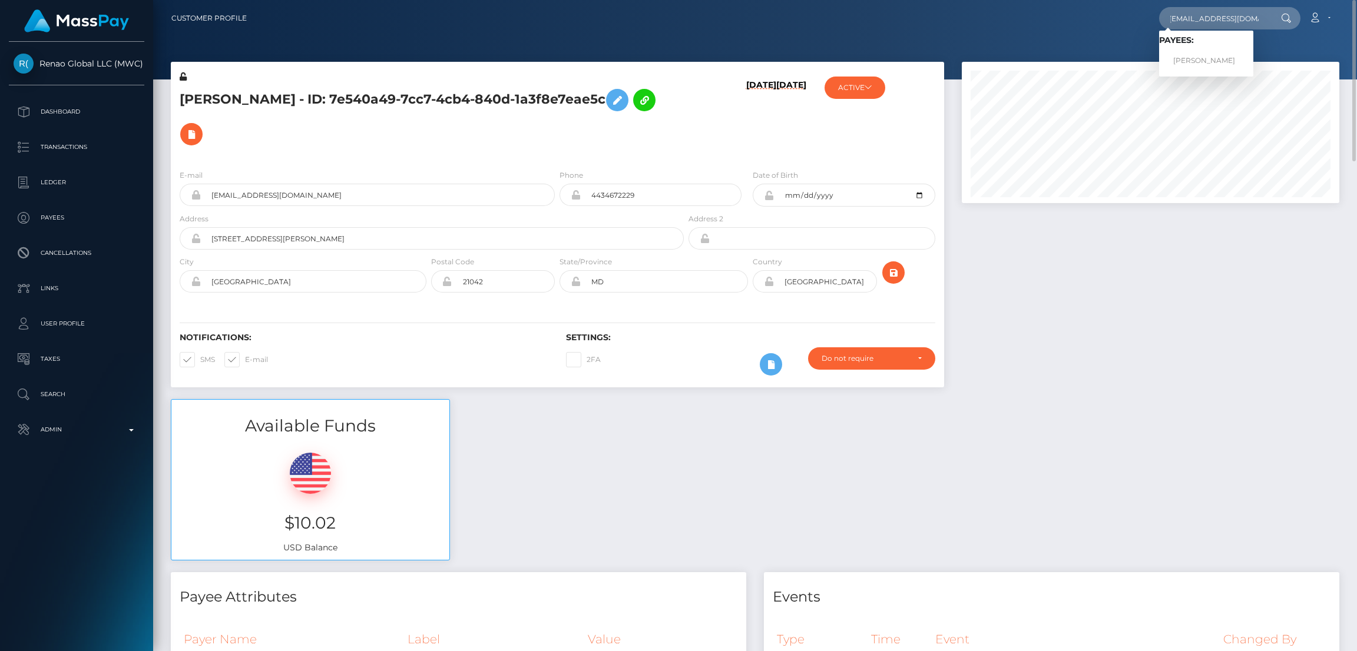
scroll to position [0, 0]
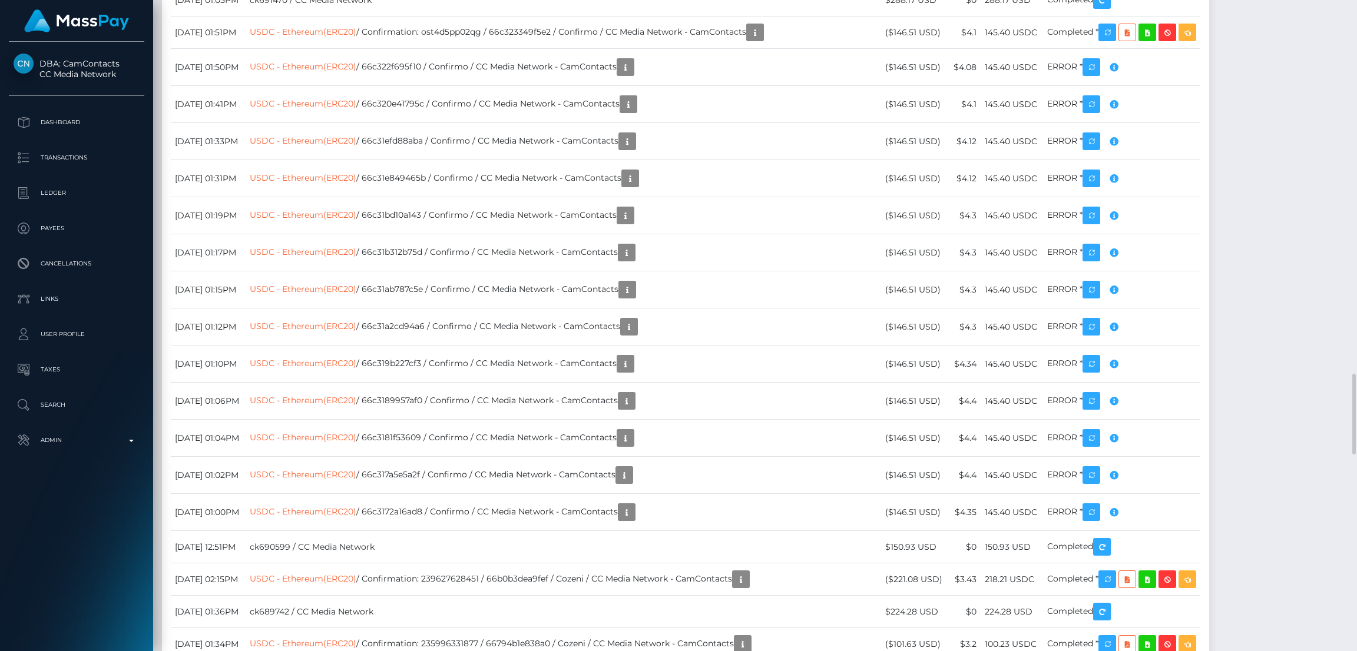
scroll to position [2385, 0]
